Goal: Task Accomplishment & Management: Complete application form

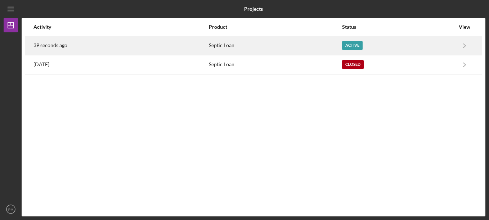
click at [348, 44] on div "Active" at bounding box center [352, 45] width 21 height 9
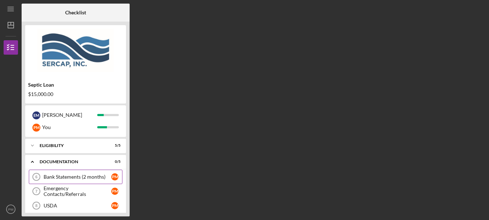
click at [67, 175] on div "Bank Statements (2 months)" at bounding box center [78, 177] width 68 height 6
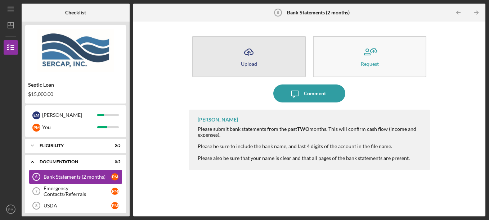
click at [251, 57] on icon "Icon/Upload" at bounding box center [249, 52] width 18 height 18
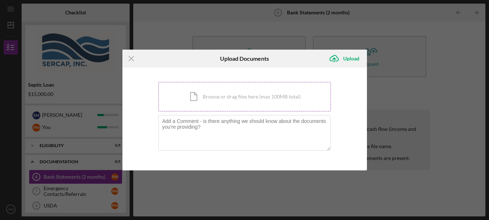
click at [222, 98] on div "Icon/Document Browse or drag files here (max 100MB total) Tap to choose files o…" at bounding box center [244, 97] width 173 height 30
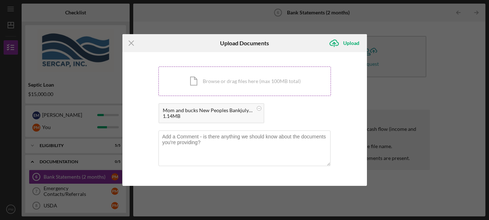
click at [228, 77] on div "Icon/Document Browse or drag files here (max 100MB total) Tap to choose files o…" at bounding box center [244, 82] width 173 height 30
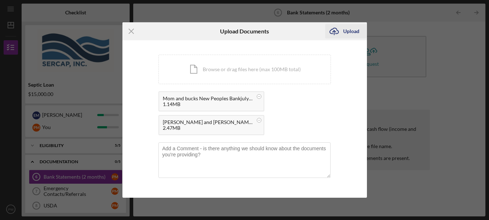
click at [348, 33] on div "Upload" at bounding box center [351, 31] width 16 height 14
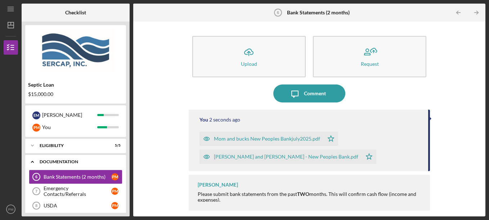
scroll to position [36, 0]
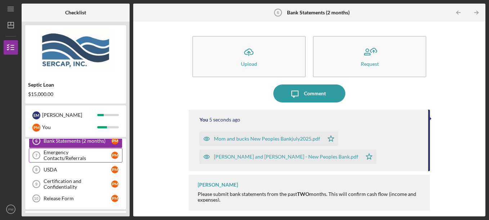
click at [72, 155] on div "Emergency Contacts/Referrals" at bounding box center [78, 156] width 68 height 12
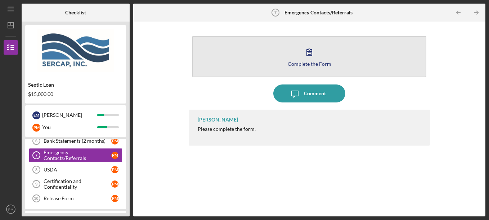
click at [307, 51] on icon "button" at bounding box center [309, 52] width 18 height 18
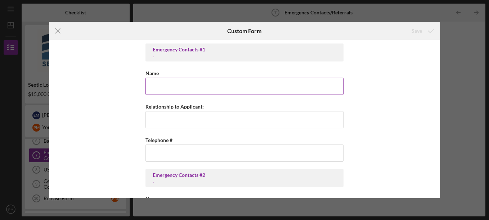
click at [176, 86] on input "Name" at bounding box center [245, 86] width 198 height 17
type input "[DEMOGRAPHIC_DATA][PERSON_NAME]"
type input "Step Grandson"
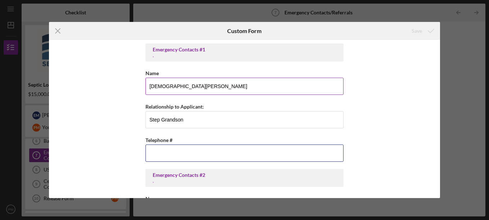
type input "[PHONE_NUMBER]"
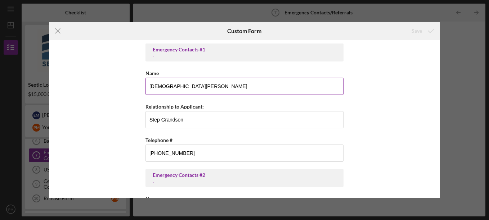
type input "[PERSON_NAME]"
type input "Step Granddaughter"
type input "[PHONE_NUMBER]"
type input "[PERSON_NAME]"
type input "Step Daughter"
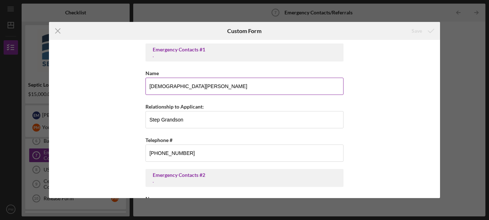
type input "[EMAIL_ADDRESS][DOMAIN_NAME]"
type input "[PHONE_NUMBER]"
type input "[PERSON_NAME]"
type input "Step son in law"
type input "[EMAIL_ADDRESS][DOMAIN_NAME]"
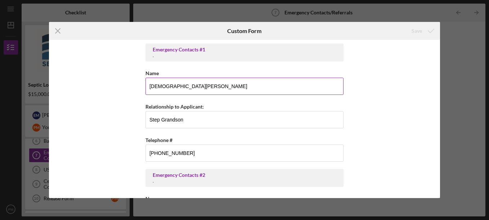
type input "[PHONE_NUMBER]"
drag, startPoint x: 159, startPoint y: 117, endPoint x: 148, endPoint y: 121, distance: 11.7
click at [148, 121] on input "Step Grandson" at bounding box center [245, 119] width 198 height 17
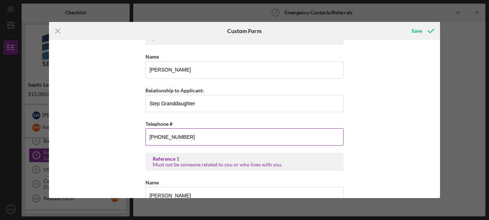
scroll to position [144, 0]
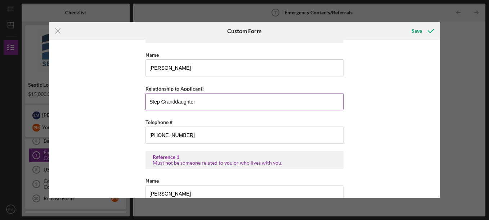
type input "Grandson"
drag, startPoint x: 158, startPoint y: 100, endPoint x: 144, endPoint y: 105, distance: 14.7
click at [146, 105] on input "Step Granddaughter" at bounding box center [245, 101] width 198 height 17
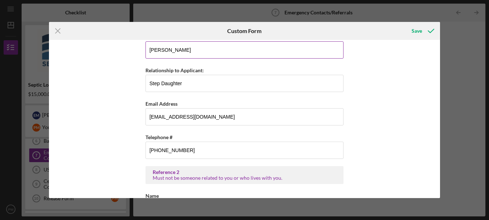
scroll to position [324, 0]
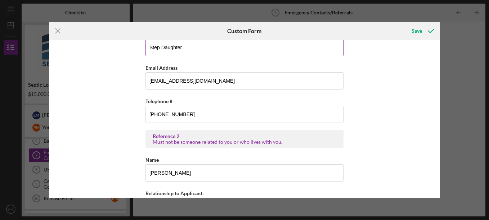
type input "Granddaughter"
drag, startPoint x: 159, startPoint y: 48, endPoint x: 146, endPoint y: 55, distance: 15.1
click at [146, 55] on input "Step Daughter" at bounding box center [245, 47] width 198 height 17
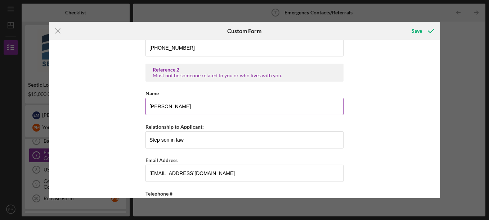
scroll to position [396, 0]
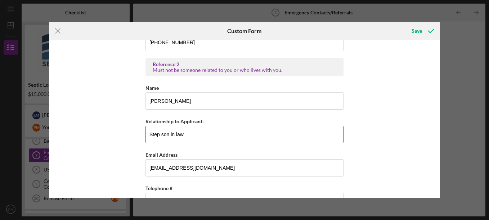
type input "Daughter"
drag, startPoint x: 156, startPoint y: 131, endPoint x: 143, endPoint y: 129, distance: 13.2
click at [143, 129] on div "Emergency Contacts #1 . Name [PERSON_NAME] Relationship to Applicant: Grandson …" at bounding box center [244, 119] width 391 height 158
drag, startPoint x: 157, startPoint y: 126, endPoint x: 149, endPoint y: 131, distance: 10.2
click at [151, 134] on div "Relationship to Applicant: p son in law" at bounding box center [245, 130] width 198 height 26
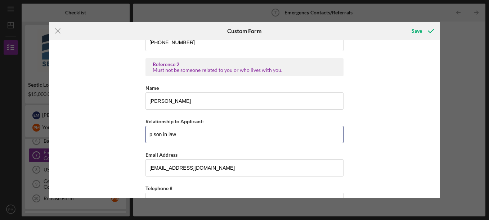
drag, startPoint x: 152, startPoint y: 136, endPoint x: 142, endPoint y: 139, distance: 10.0
click at [142, 139] on div "Emergency Contacts #1 . Name [PERSON_NAME] Relationship to Applicant: Grandson …" at bounding box center [244, 119] width 391 height 158
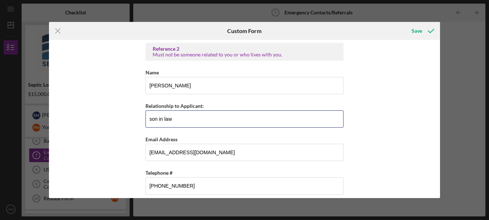
scroll to position [419, 0]
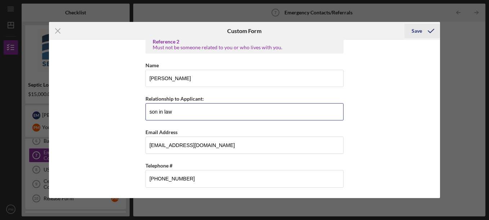
type input "son in law"
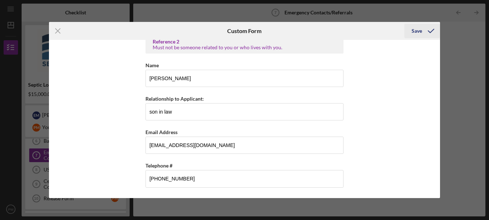
click at [417, 31] on div "Save" at bounding box center [417, 31] width 10 height 14
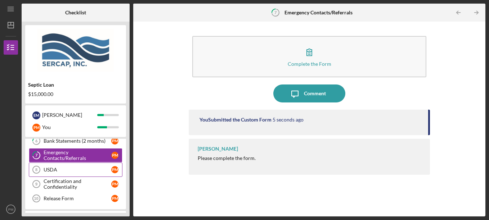
click at [54, 170] on div "USDA" at bounding box center [78, 170] width 68 height 6
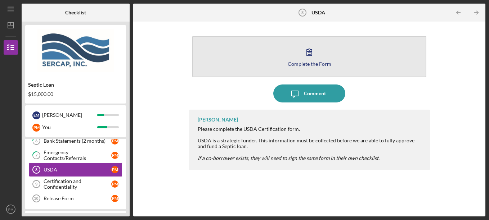
click at [303, 54] on icon "button" at bounding box center [309, 52] width 18 height 18
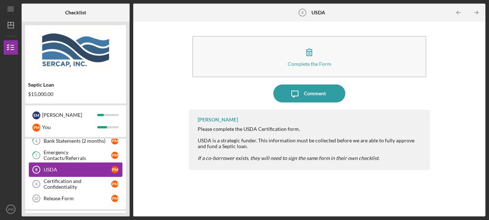
scroll to position [52, 0]
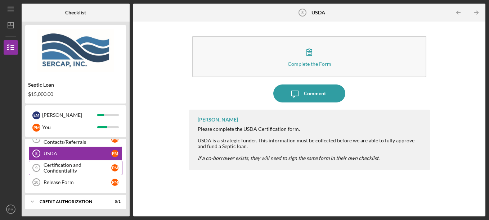
click at [62, 166] on div "Certification and Confidentiality" at bounding box center [78, 168] width 68 height 12
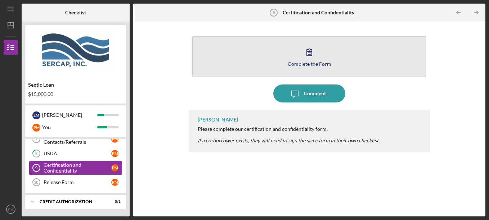
click at [310, 60] on icon "button" at bounding box center [309, 52] width 18 height 18
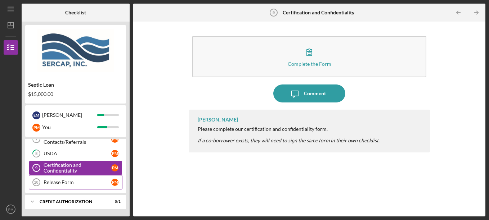
click at [53, 185] on div "Release Form" at bounding box center [78, 183] width 68 height 6
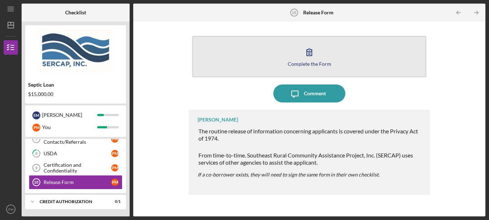
click at [315, 59] on icon "button" at bounding box center [309, 52] width 18 height 18
click at [282, 58] on button "Complete the Form Form" at bounding box center [309, 56] width 234 height 41
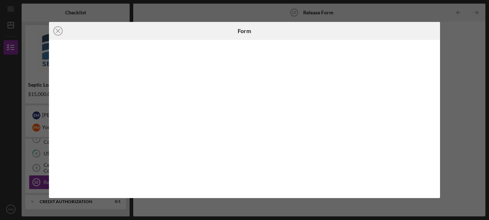
click at [58, 30] on line at bounding box center [58, 31] width 4 height 4
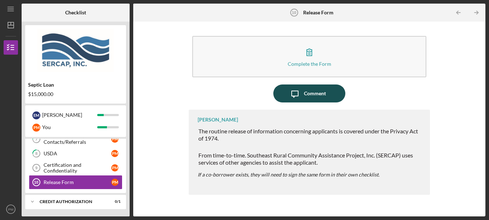
click at [313, 96] on div "Comment" at bounding box center [315, 94] width 22 height 18
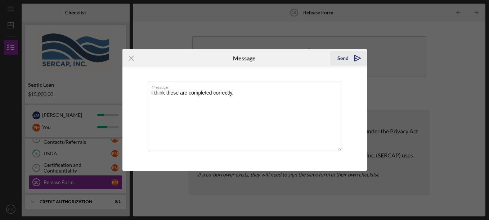
type textarea "I think these are completed correctly."
click at [352, 55] on icon "Icon/icon-invite-send" at bounding box center [358, 58] width 18 height 18
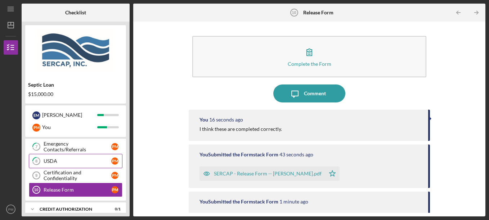
scroll to position [52, 0]
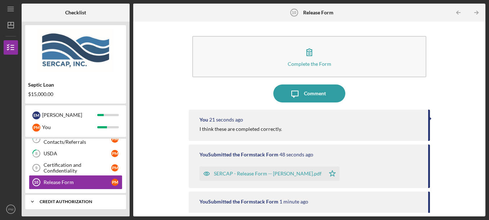
click at [31, 202] on polyline at bounding box center [32, 201] width 2 height 1
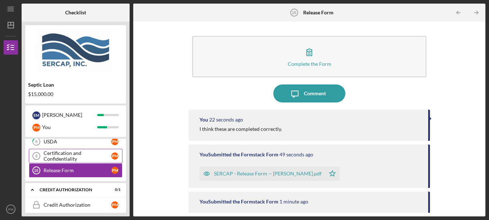
scroll to position [71, 0]
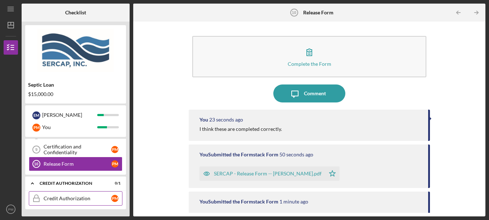
click at [74, 199] on div "Credit Authorization" at bounding box center [78, 199] width 68 height 6
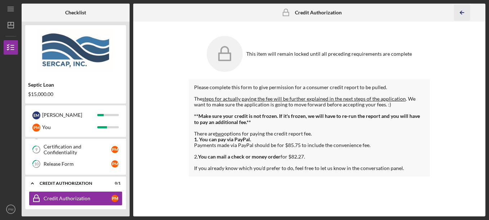
click at [463, 13] on line "button" at bounding box center [463, 13] width 4 height 0
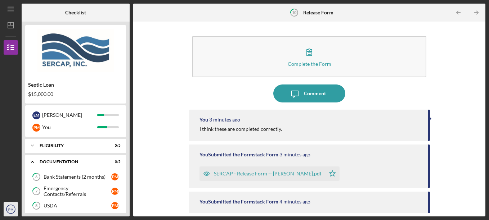
click at [12, 209] on text "PM" at bounding box center [10, 210] width 5 height 4
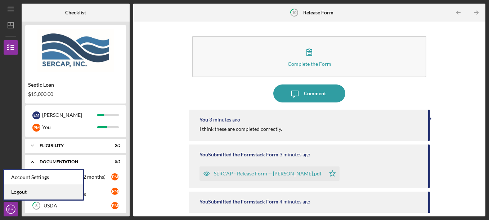
click at [19, 193] on link "Logout" at bounding box center [43, 192] width 79 height 15
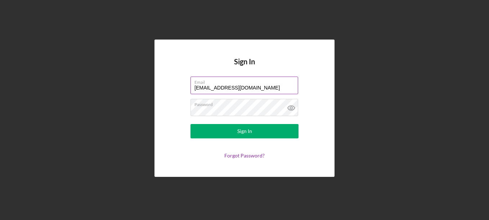
click at [272, 81] on label "Email" at bounding box center [246, 81] width 104 height 8
click at [272, 81] on input "[EMAIL_ADDRESS][DOMAIN_NAME]" at bounding box center [245, 85] width 108 height 17
click at [272, 87] on input "[EMAIL_ADDRESS][DOMAIN_NAME]" at bounding box center [245, 85] width 108 height 17
type input "[EMAIL_ADDRESS][DOMAIN_NAME]"
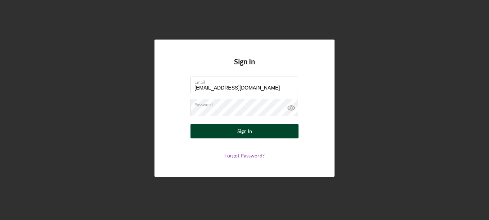
click at [236, 131] on button "Sign In" at bounding box center [245, 131] width 108 height 14
